Goal: Task Accomplishment & Management: Complete application form

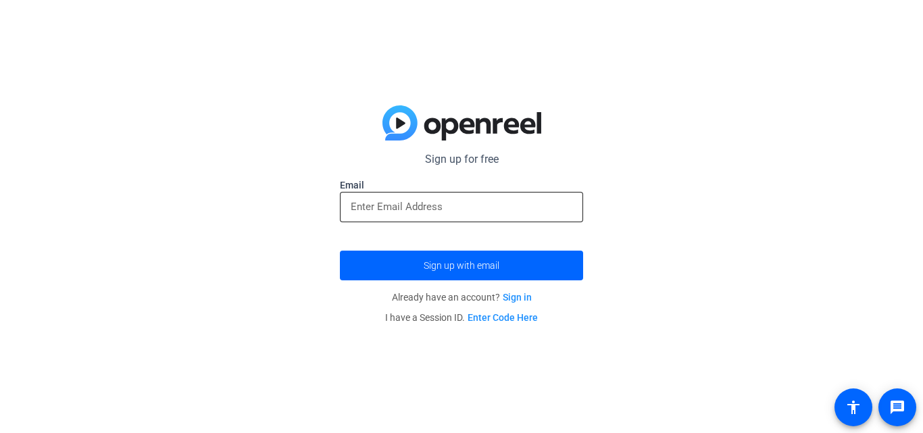
click at [399, 197] on div at bounding box center [462, 207] width 222 height 30
click at [399, 201] on input "email" at bounding box center [462, 207] width 222 height 16
type input "[EMAIL_ADDRESS][DOMAIN_NAME]"
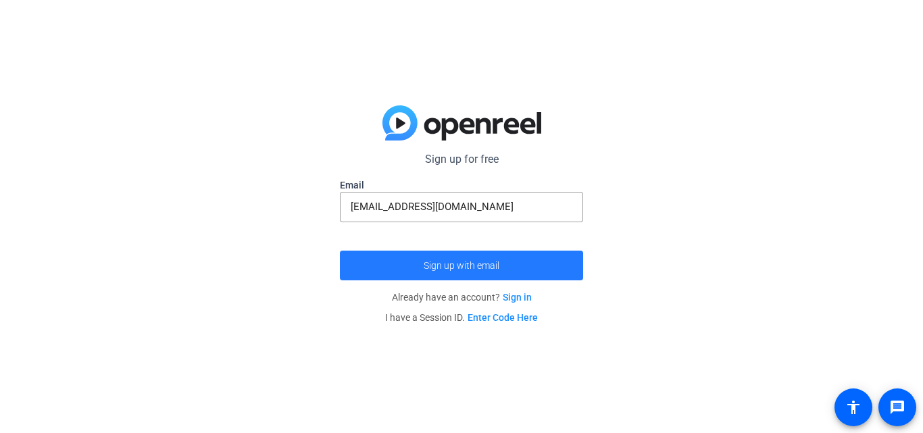
click at [454, 276] on span "submit" at bounding box center [461, 265] width 243 height 32
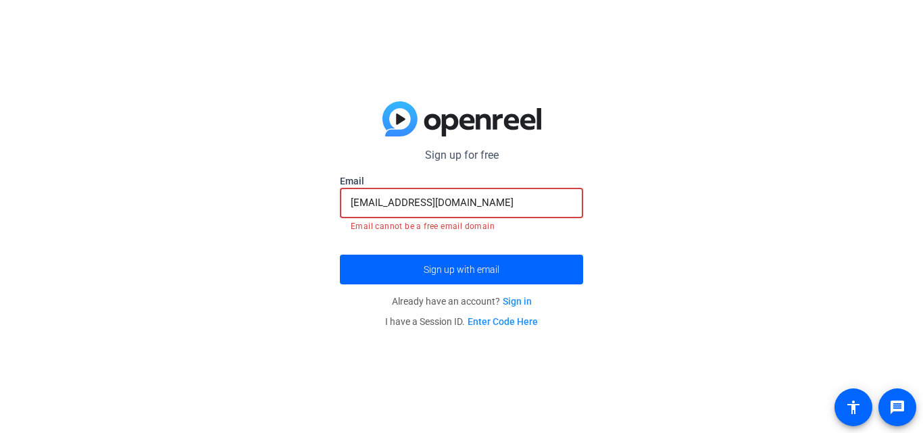
click at [498, 203] on input "[EMAIL_ADDRESS][DOMAIN_NAME]" at bounding box center [462, 203] width 222 height 16
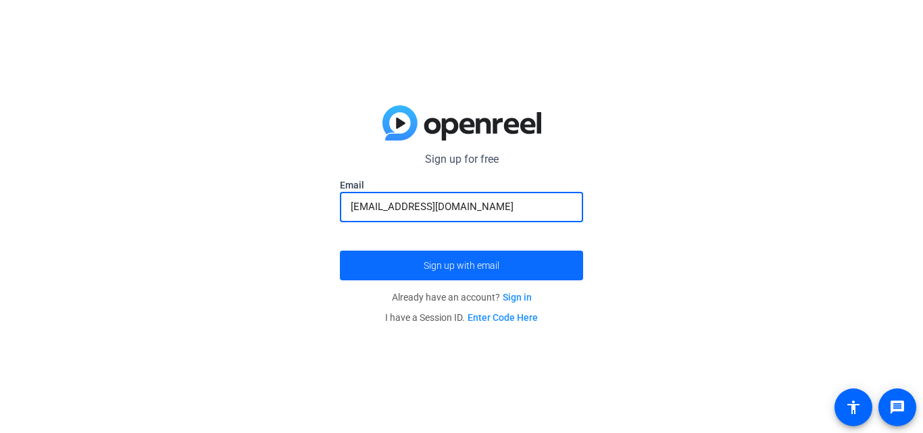
type input "[EMAIL_ADDRESS][DOMAIN_NAME]"
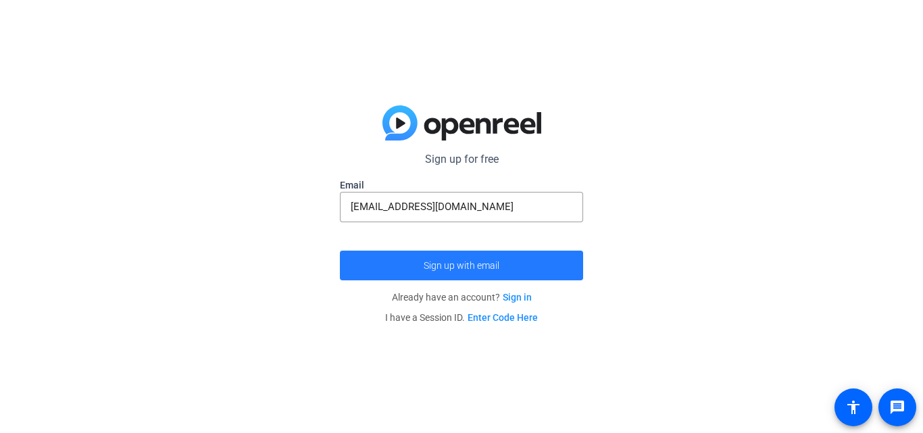
click at [482, 274] on span "submit" at bounding box center [461, 265] width 243 height 32
